Goal: Task Accomplishment & Management: Use online tool/utility

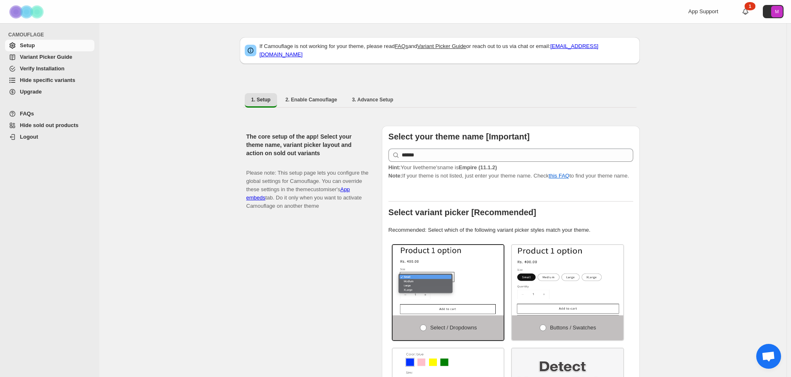
click at [34, 80] on span "Hide specific variants" at bounding box center [47, 80] width 55 height 6
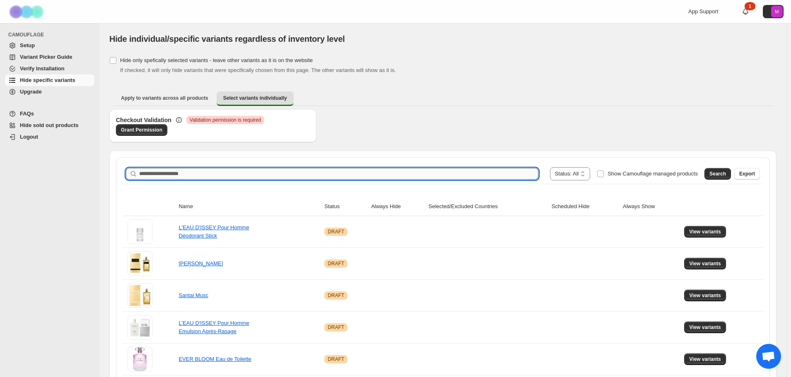
click at [169, 174] on input "Search product name" at bounding box center [338, 174] width 399 height 12
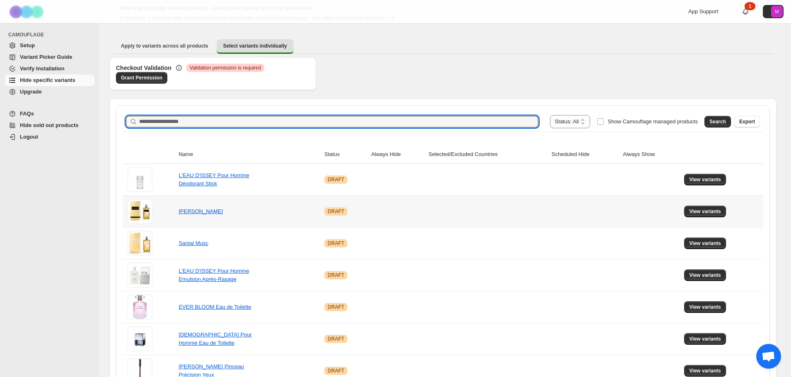
scroll to position [83, 0]
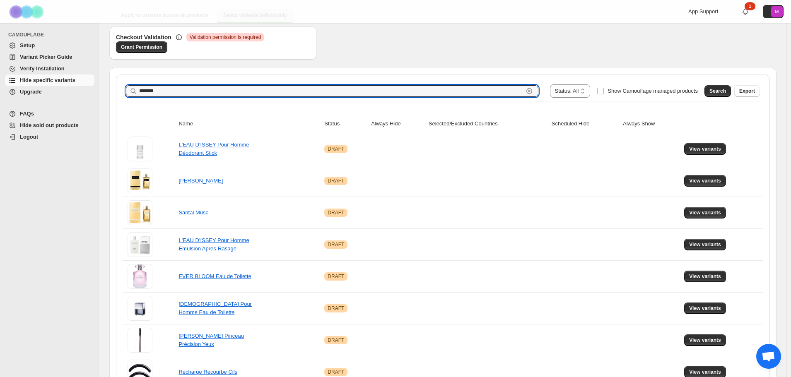
type input "******"
click at [728, 84] on div "Search Export" at bounding box center [730, 89] width 59 height 17
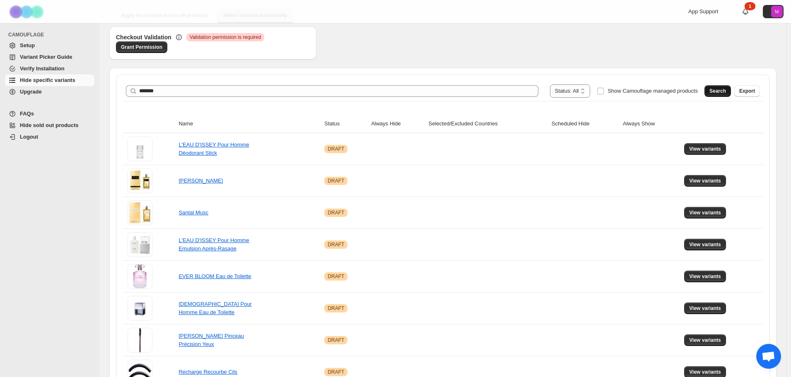
click at [726, 92] on span "Search" at bounding box center [717, 91] width 17 height 7
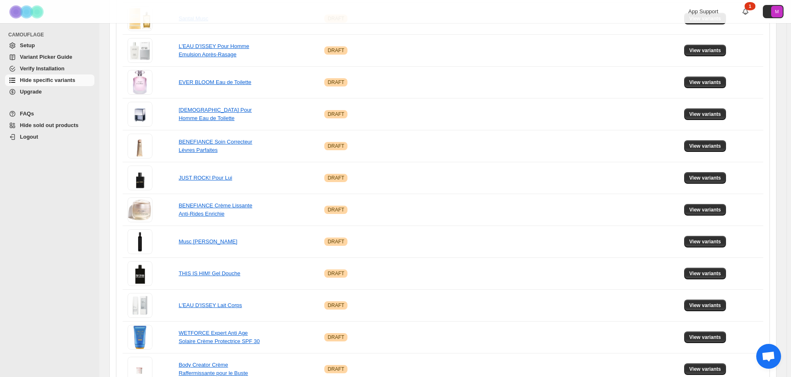
scroll to position [290, 0]
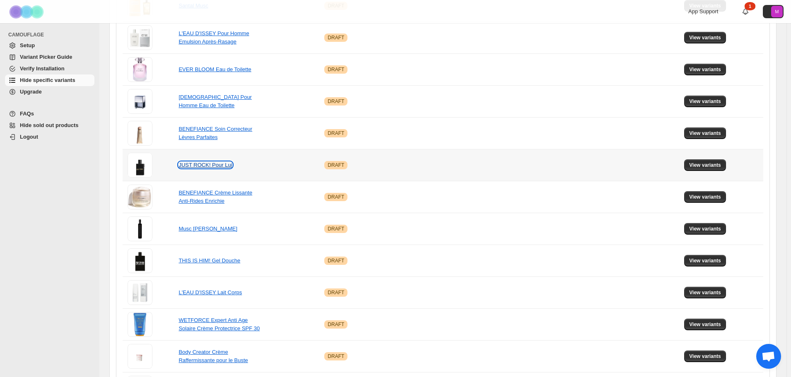
click at [201, 167] on link "JUST ROCK! Pour Lui" at bounding box center [205, 165] width 53 height 6
click at [716, 165] on span "View variants" at bounding box center [705, 165] width 32 height 7
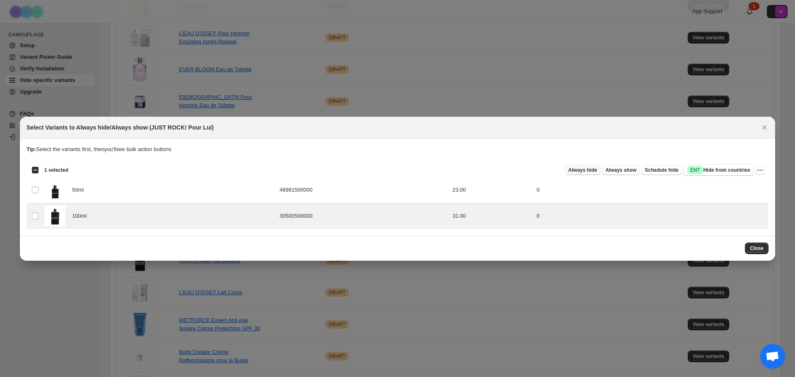
click at [588, 171] on span "Always hide" at bounding box center [583, 170] width 29 height 7
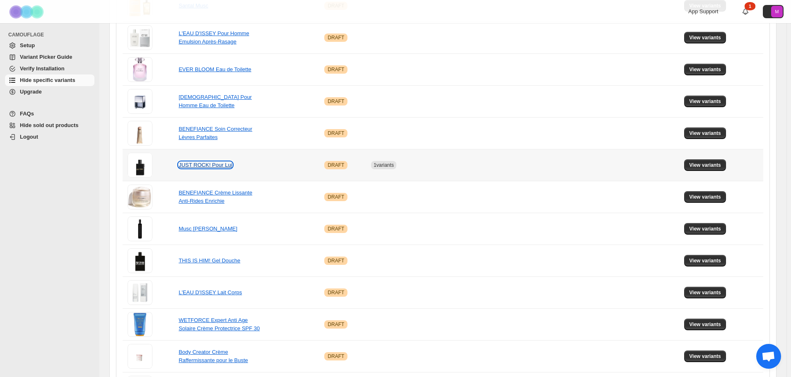
click at [205, 168] on link "JUST ROCK! Pour Lui" at bounding box center [205, 165] width 53 height 6
click at [724, 162] on button "View variants" at bounding box center [705, 165] width 42 height 12
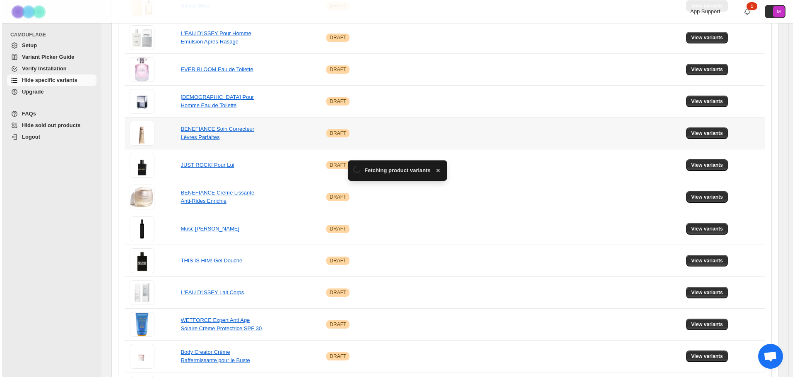
scroll to position [0, 0]
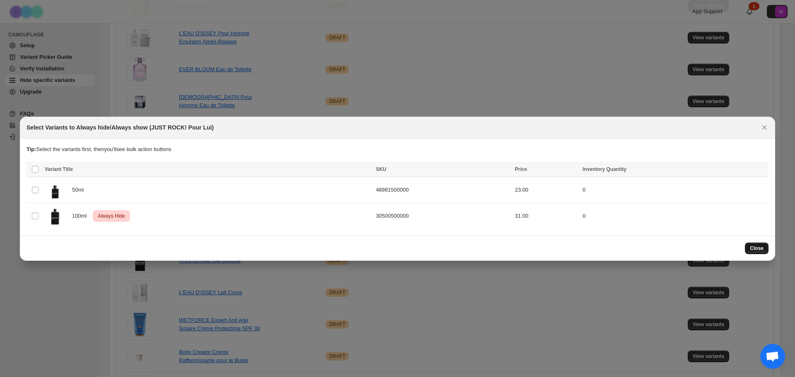
click at [754, 253] on button "Close" at bounding box center [757, 249] width 24 height 12
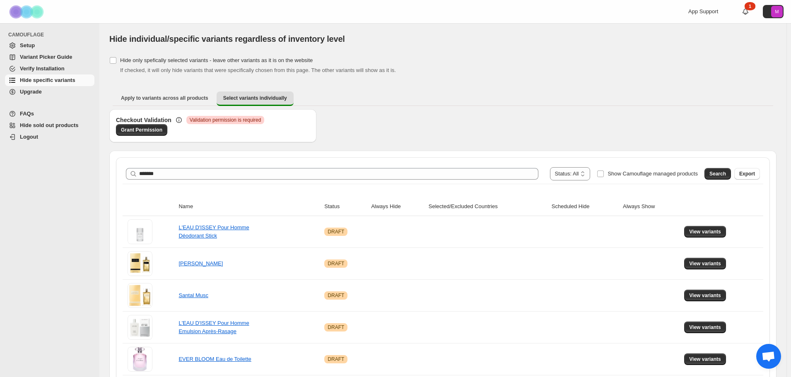
click at [29, 77] on span "Hide specific variants" at bounding box center [47, 80] width 55 height 6
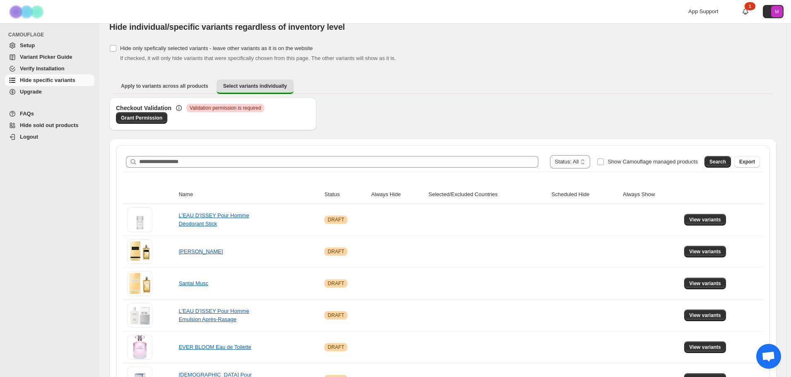
scroll to position [3, 0]
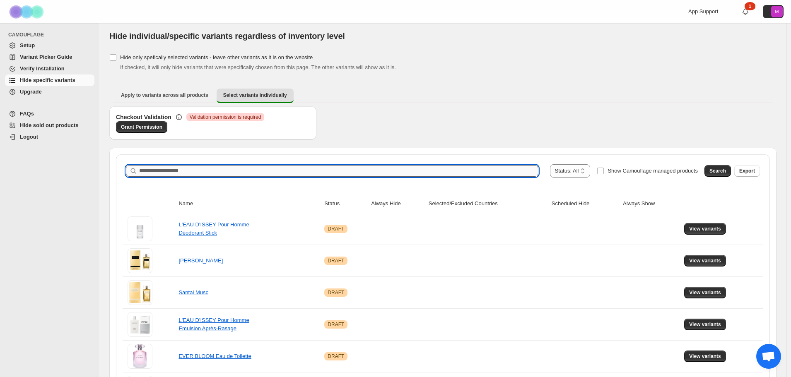
click at [179, 172] on input "Search product name" at bounding box center [338, 171] width 399 height 12
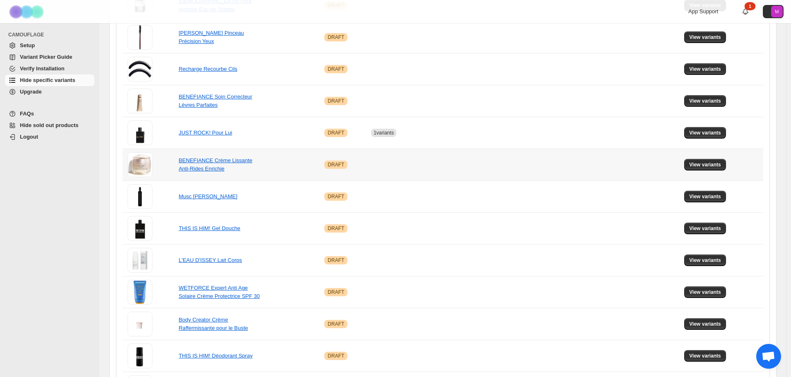
scroll to position [386, 0]
click at [209, 230] on link "THIS IS HIM! Gel Douche" at bounding box center [210, 228] width 62 height 6
click at [201, 227] on link "THIS IS HIM! Gel Douche" at bounding box center [210, 228] width 62 height 6
click at [714, 230] on span "View variants" at bounding box center [705, 228] width 32 height 7
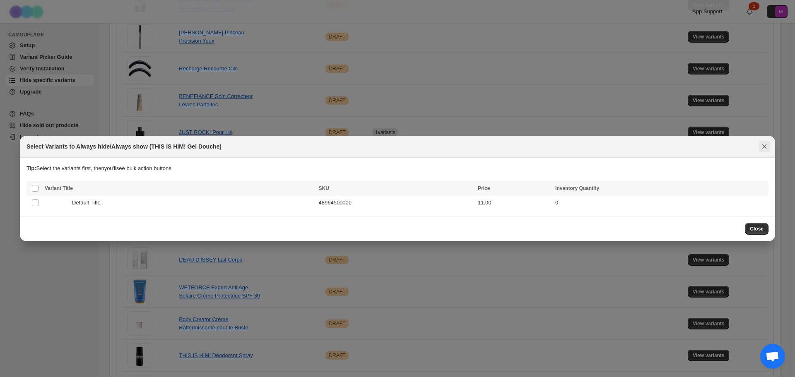
click at [767, 145] on icon "Close" at bounding box center [764, 146] width 8 height 8
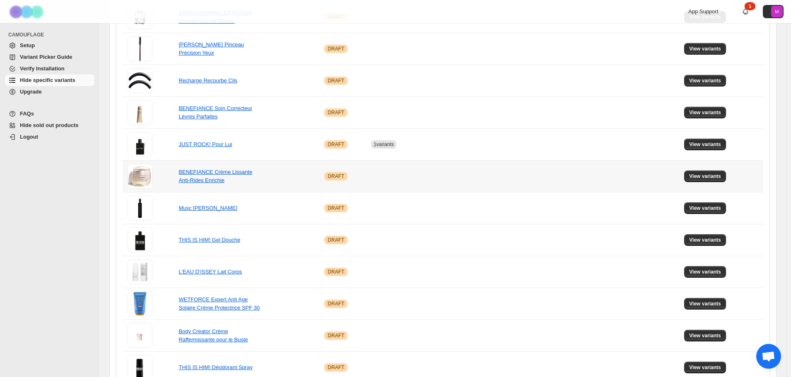
scroll to position [339, 0]
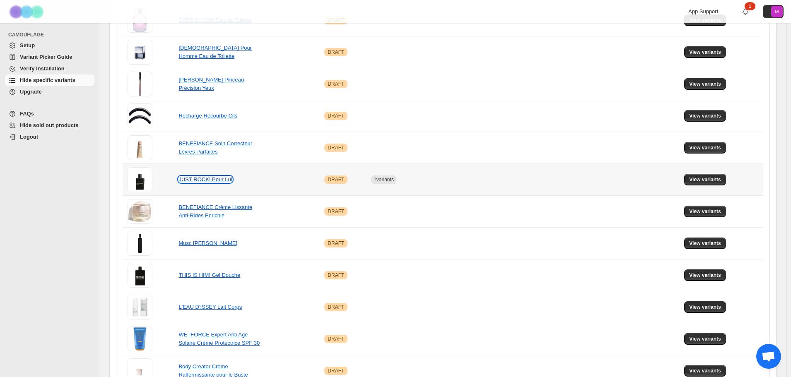
click at [198, 182] on link "JUST ROCK! Pour Lui" at bounding box center [205, 179] width 53 height 6
click at [716, 181] on span "View variants" at bounding box center [705, 179] width 32 height 7
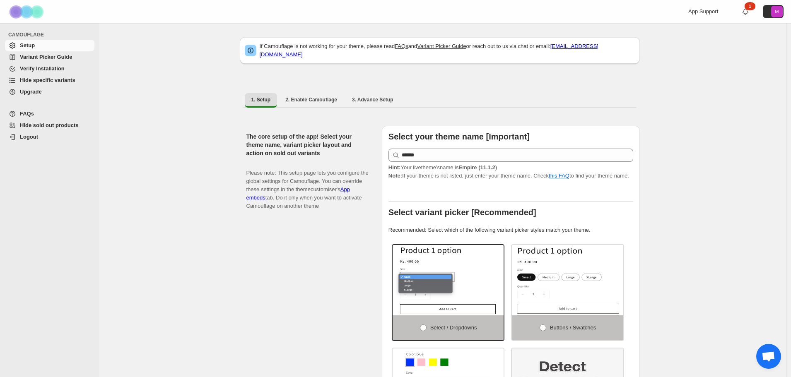
click at [50, 82] on span "Hide specific variants" at bounding box center [47, 80] width 55 height 6
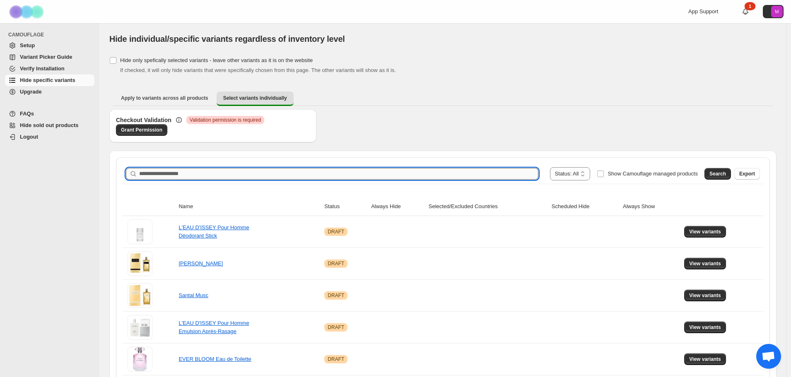
click at [202, 171] on input "Search product name" at bounding box center [338, 174] width 399 height 12
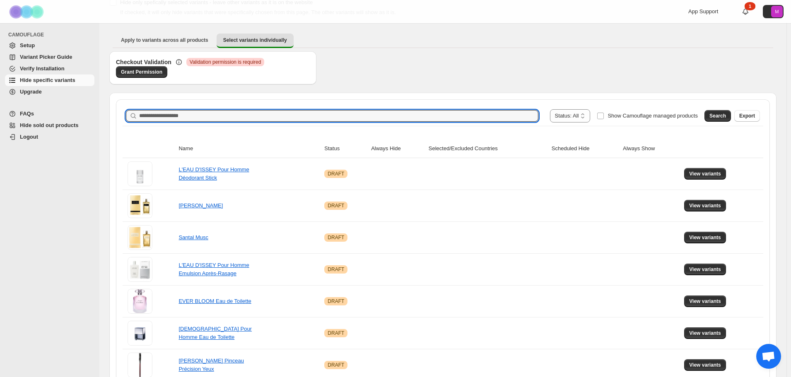
scroll to position [124, 0]
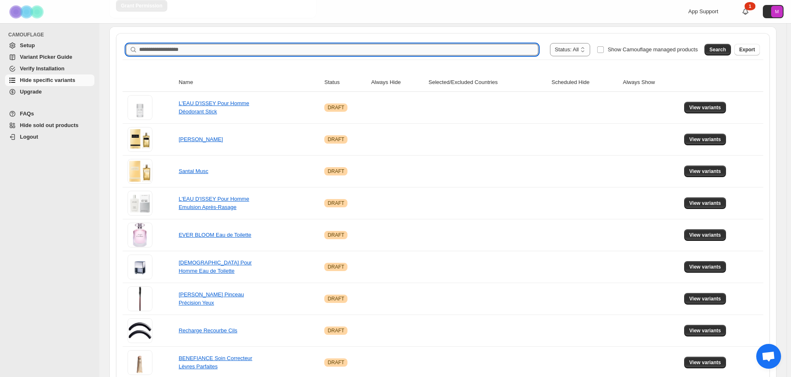
click at [241, 51] on input "Search product name" at bounding box center [338, 50] width 399 height 12
paste input "*********"
type input "*********"
click at [726, 47] on span "Search" at bounding box center [717, 49] width 17 height 7
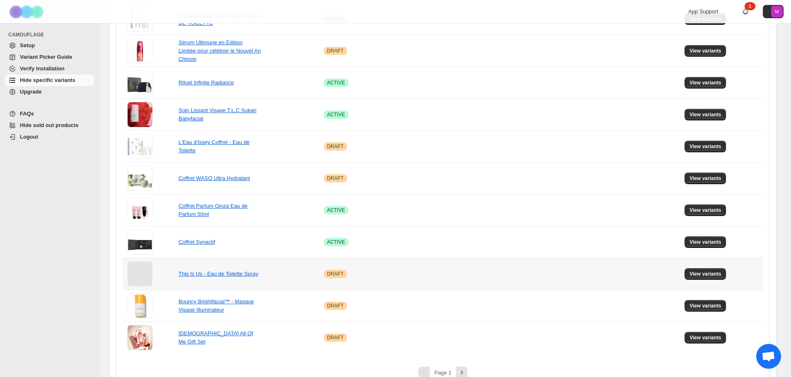
scroll to position [514, 0]
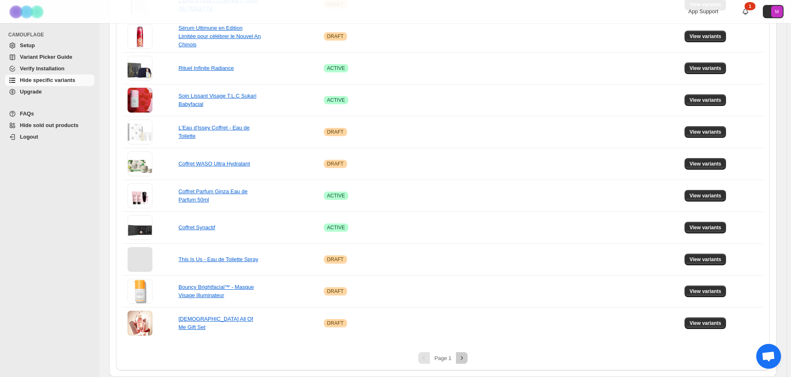
click at [463, 357] on icon "Next" at bounding box center [462, 358] width 2 height 4
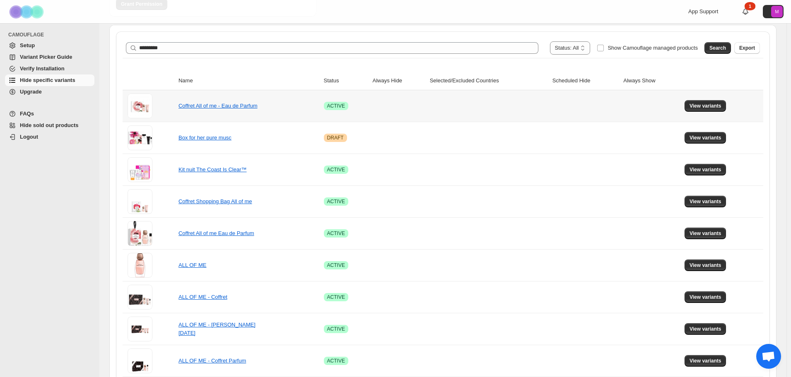
scroll to position [157, 0]
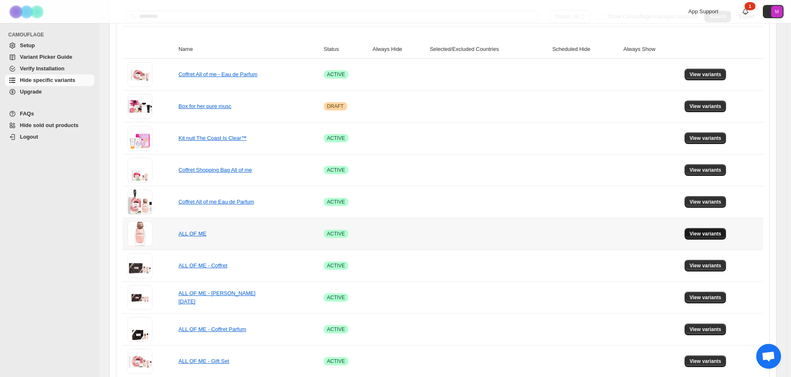
click at [712, 234] on span "View variants" at bounding box center [706, 234] width 32 height 7
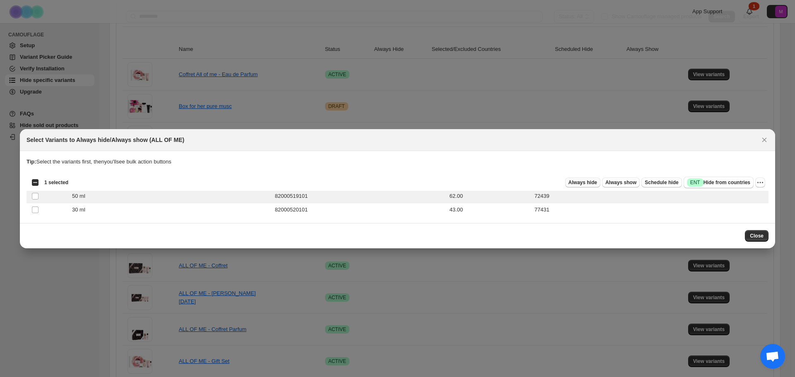
click at [587, 183] on span "Always hide" at bounding box center [583, 182] width 29 height 7
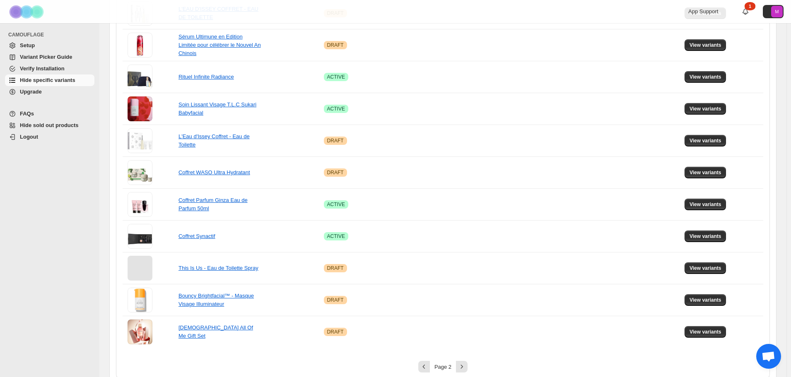
scroll to position [514, 0]
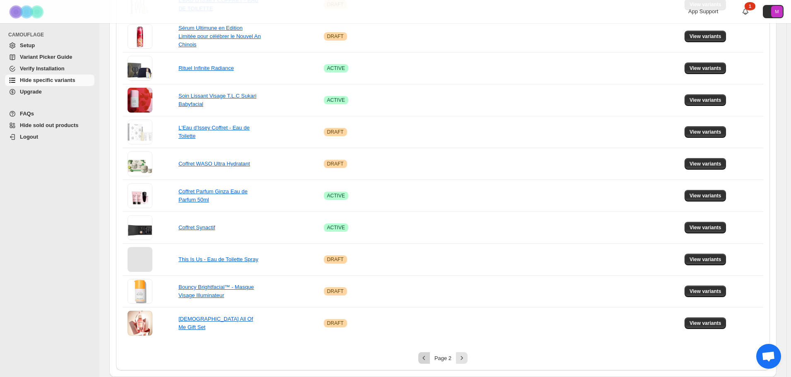
click at [427, 360] on icon "Previous" at bounding box center [424, 358] width 8 height 8
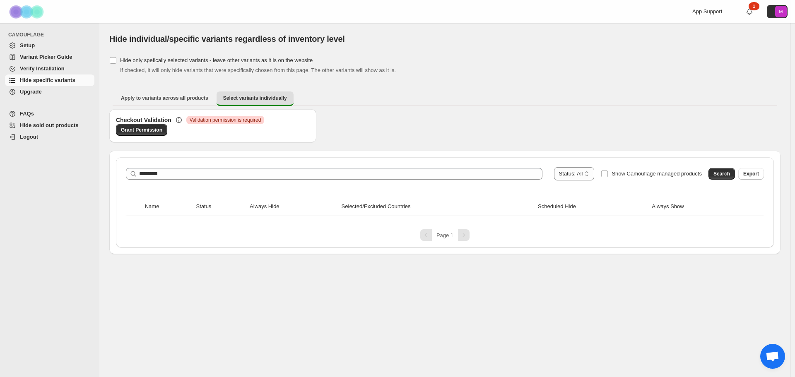
click at [461, 238] on div "Pagination" at bounding box center [464, 235] width 12 height 12
click at [727, 174] on span "Search" at bounding box center [722, 174] width 17 height 7
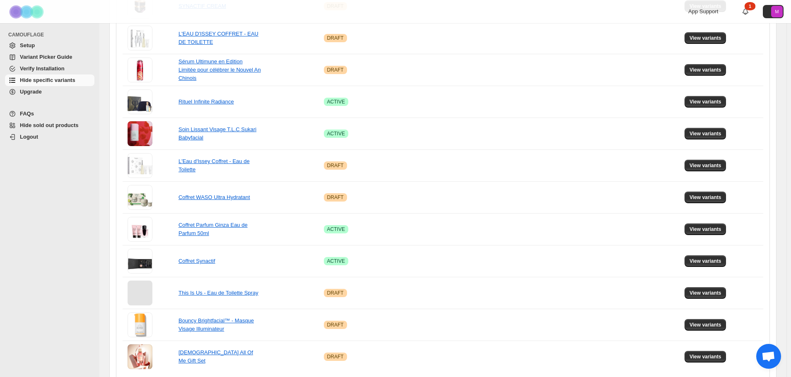
scroll to position [514, 0]
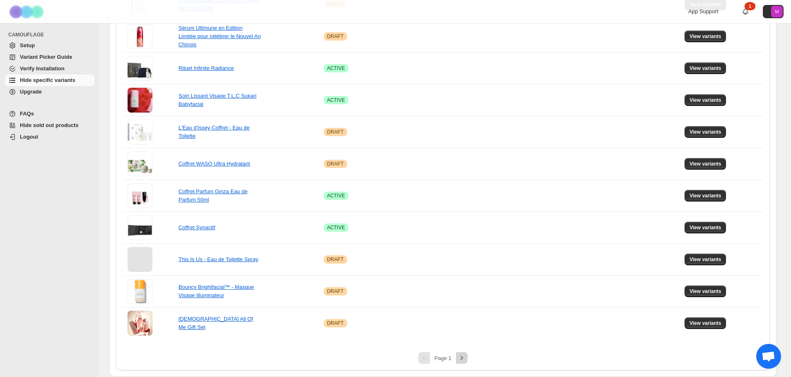
click at [468, 356] on button "Next" at bounding box center [462, 358] width 12 height 12
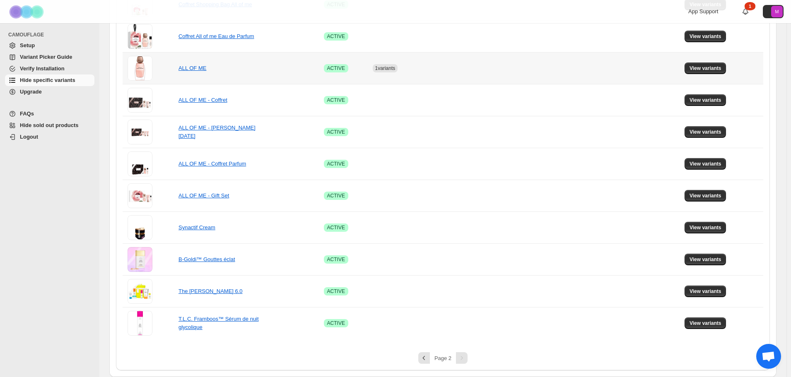
click at [273, 70] on td "ALL OF ME" at bounding box center [248, 68] width 145 height 32
click at [204, 71] on link "ALL OF ME" at bounding box center [193, 68] width 28 height 6
click at [698, 72] on button "View variants" at bounding box center [706, 69] width 42 height 12
